Goal: Task Accomplishment & Management: Manage account settings

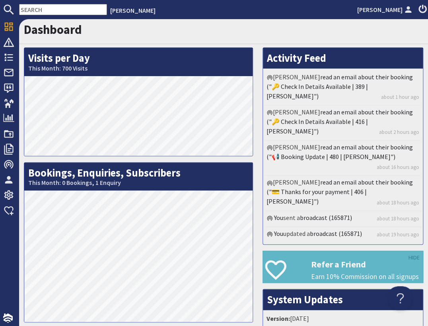
click at [86, 12] on input "text" at bounding box center [63, 9] width 88 height 11
click at [81, 12] on input "text" at bounding box center [63, 9] width 88 height 11
click at [77, 13] on input "text" at bounding box center [63, 9] width 88 height 11
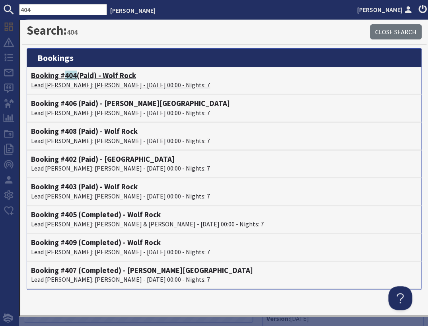
type input "404"
click at [113, 72] on h4 "Booking # 404 (Paid) - Wolf Rock" at bounding box center [224, 75] width 387 height 9
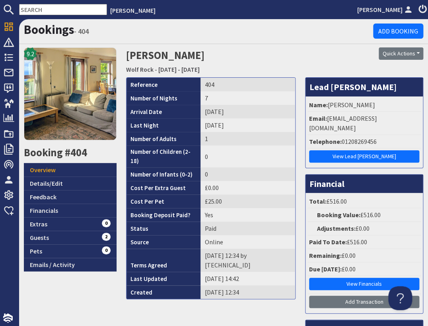
click at [166, 33] on h1 "Bookings - 404" at bounding box center [199, 29] width 350 height 15
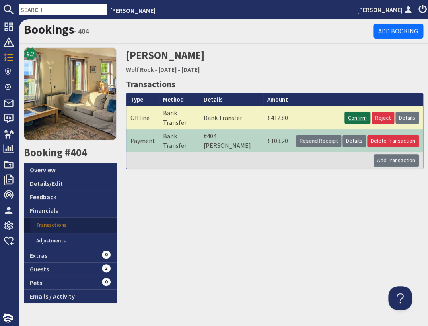
click at [360, 112] on link "Confirm" at bounding box center [358, 117] width 26 height 12
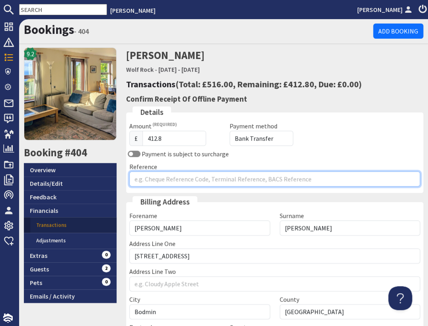
click at [250, 179] on input "Reference" at bounding box center [274, 178] width 291 height 15
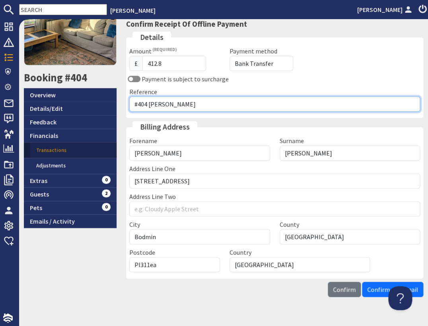
scroll to position [86, 0]
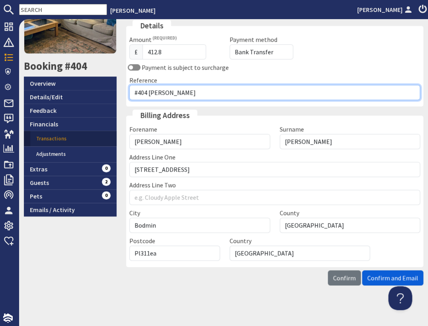
type input "#404 Hancock"
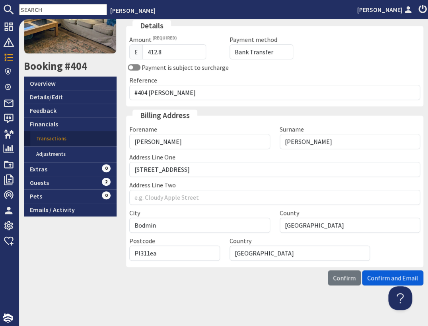
click at [376, 274] on span "Confirm and Email" at bounding box center [392, 278] width 51 height 8
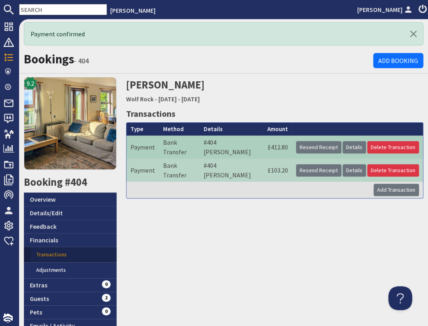
click at [185, 233] on div "Jonathan Hancock Wolf Rock - Friday 07/11/2025 - Thursday 13/11/2025 Transactio…" at bounding box center [274, 204] width 307 height 255
click at [363, 141] on link "Details" at bounding box center [354, 147] width 23 height 12
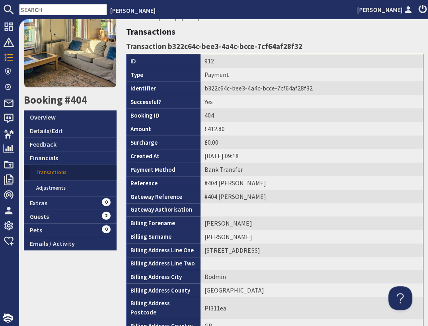
scroll to position [145, 0]
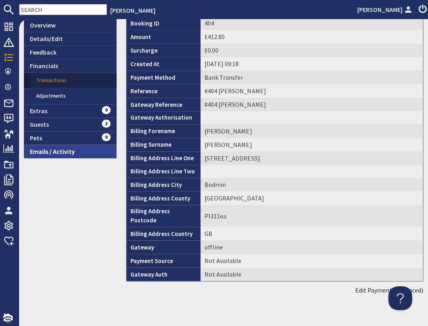
click at [68, 151] on link "Emails / Activity" at bounding box center [70, 152] width 93 height 14
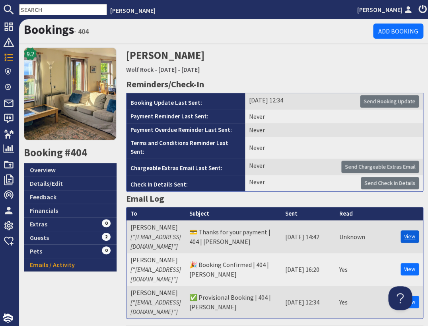
click at [408, 230] on link "View" at bounding box center [410, 236] width 18 height 12
